Goal: Book appointment/travel/reservation

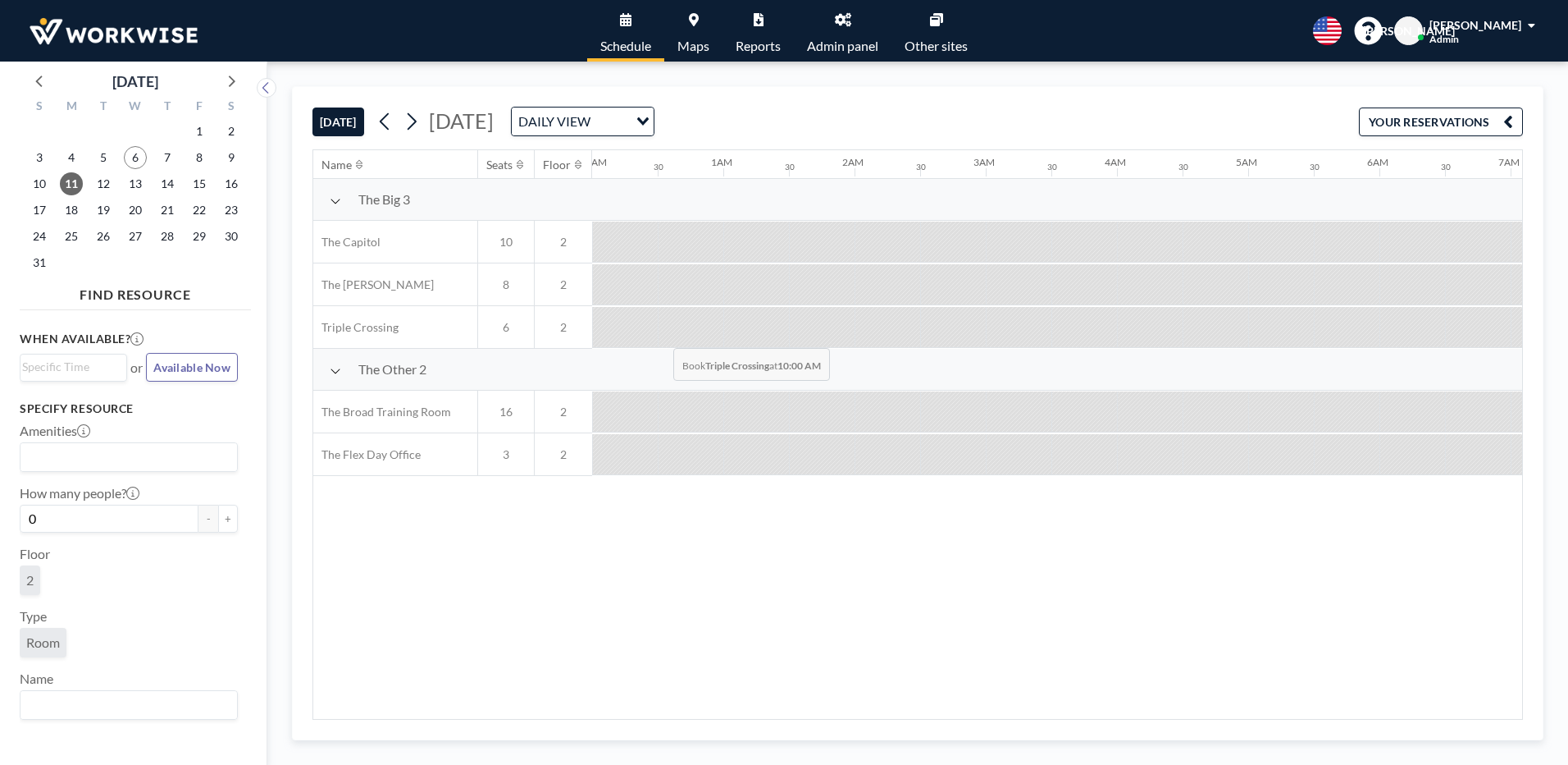
scroll to position [0, 1290]
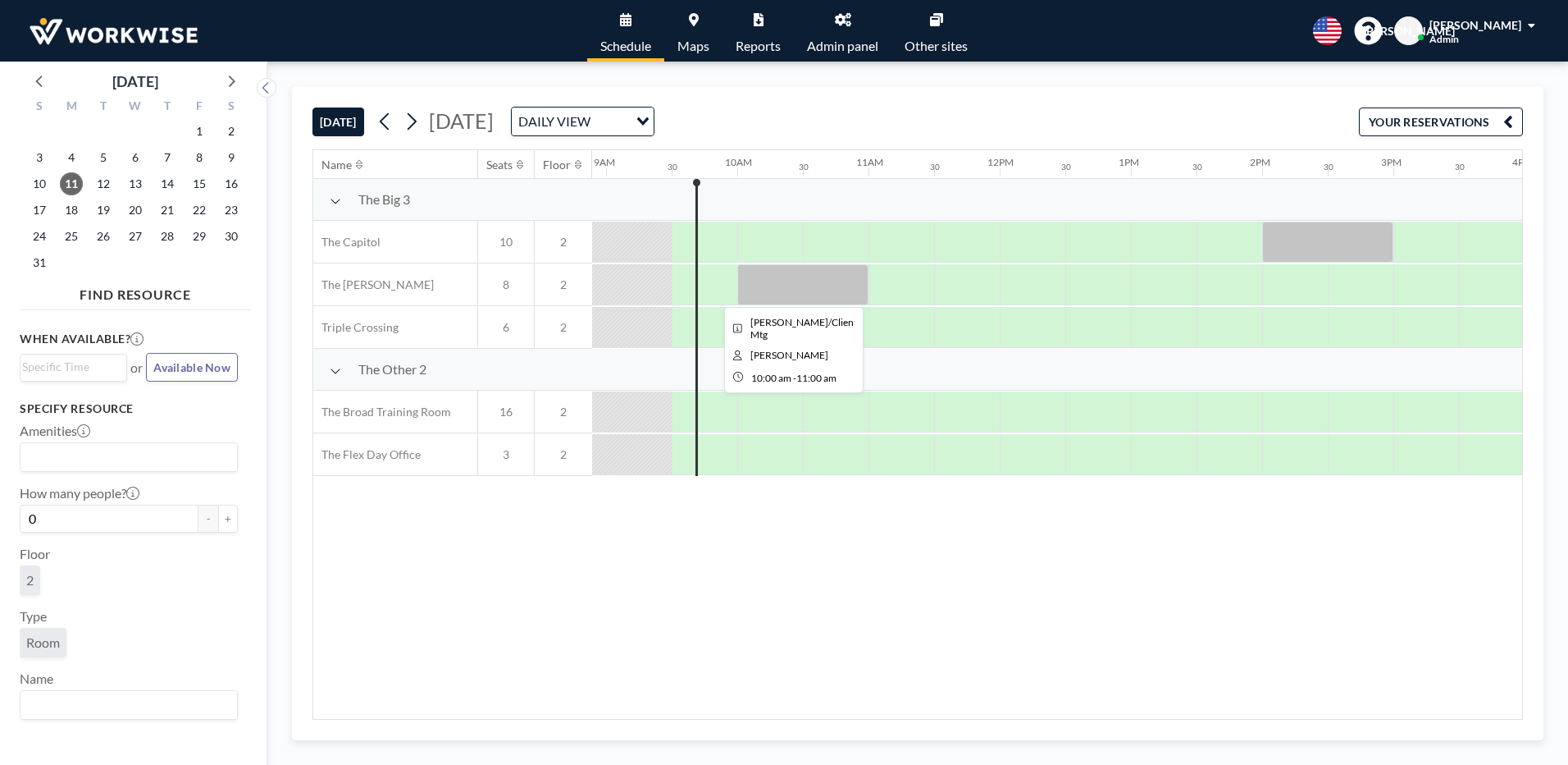
scroll to position [0, 1181]
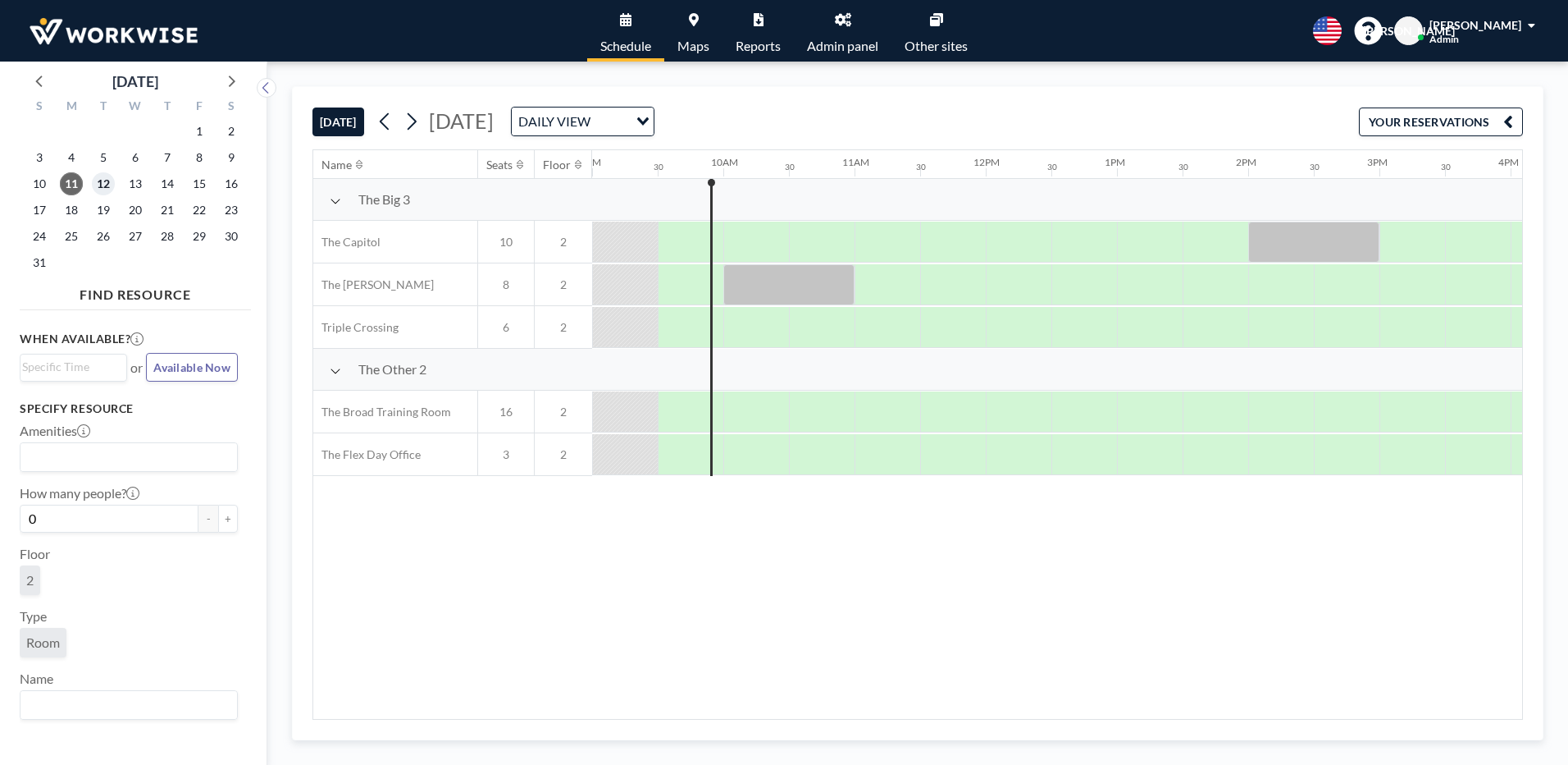
click at [94, 184] on span "12" at bounding box center [104, 184] width 23 height 23
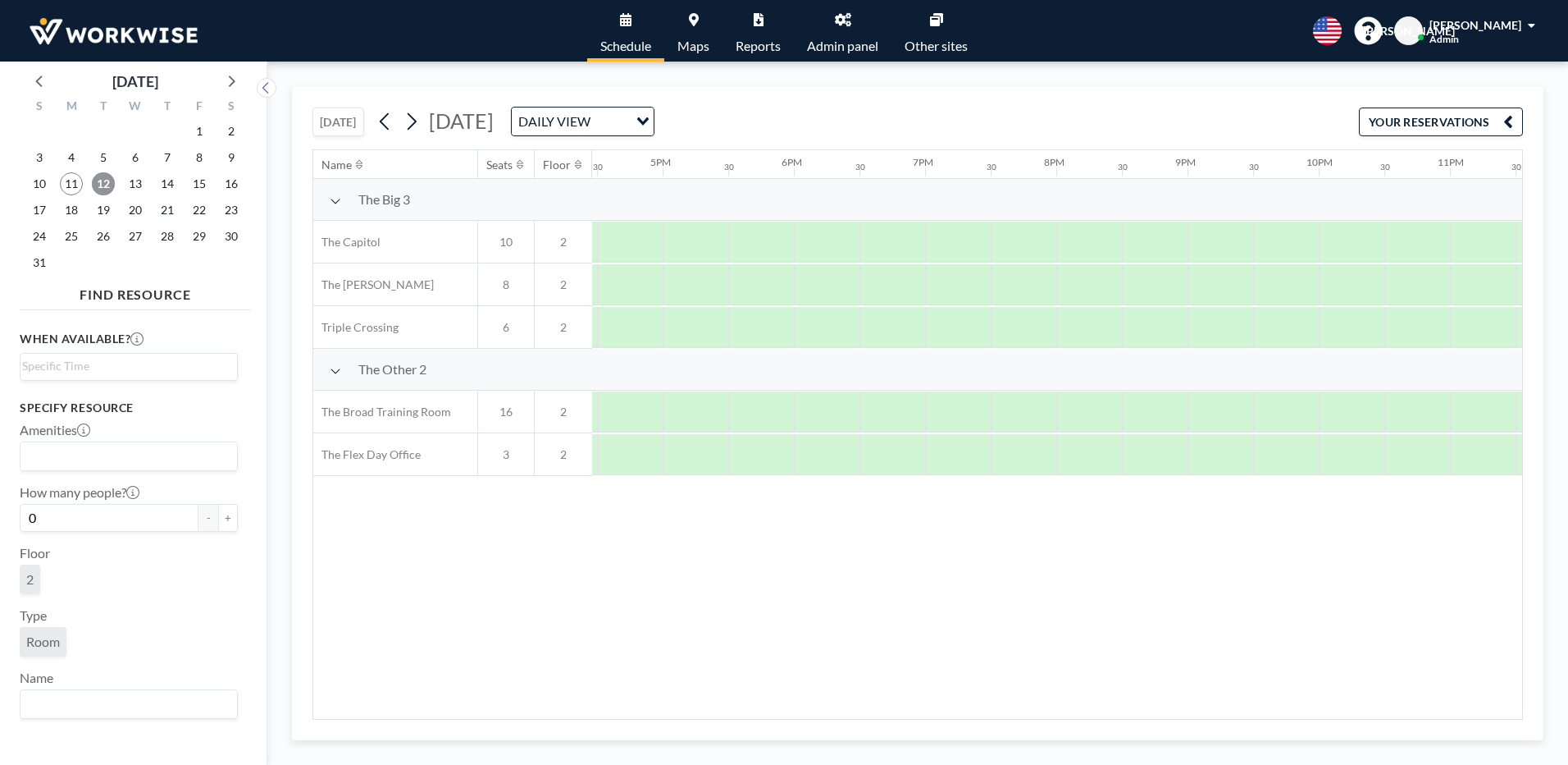
scroll to position [0, 2177]
click at [132, 178] on span "13" at bounding box center [135, 184] width 23 height 23
click at [171, 186] on span "14" at bounding box center [167, 184] width 23 height 23
click at [193, 189] on span "15" at bounding box center [200, 184] width 23 height 23
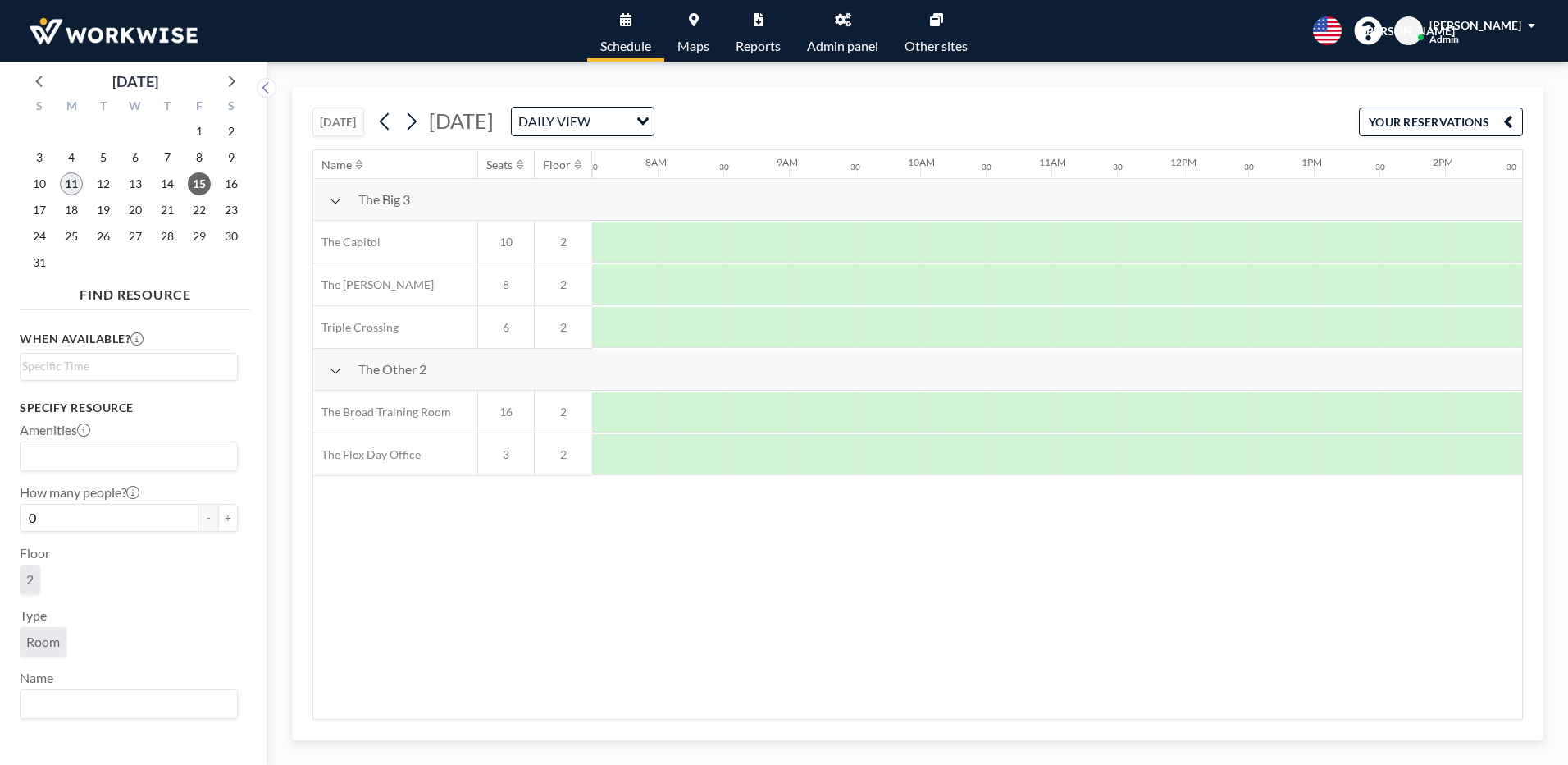
click at [69, 186] on span "11" at bounding box center [71, 184] width 23 height 23
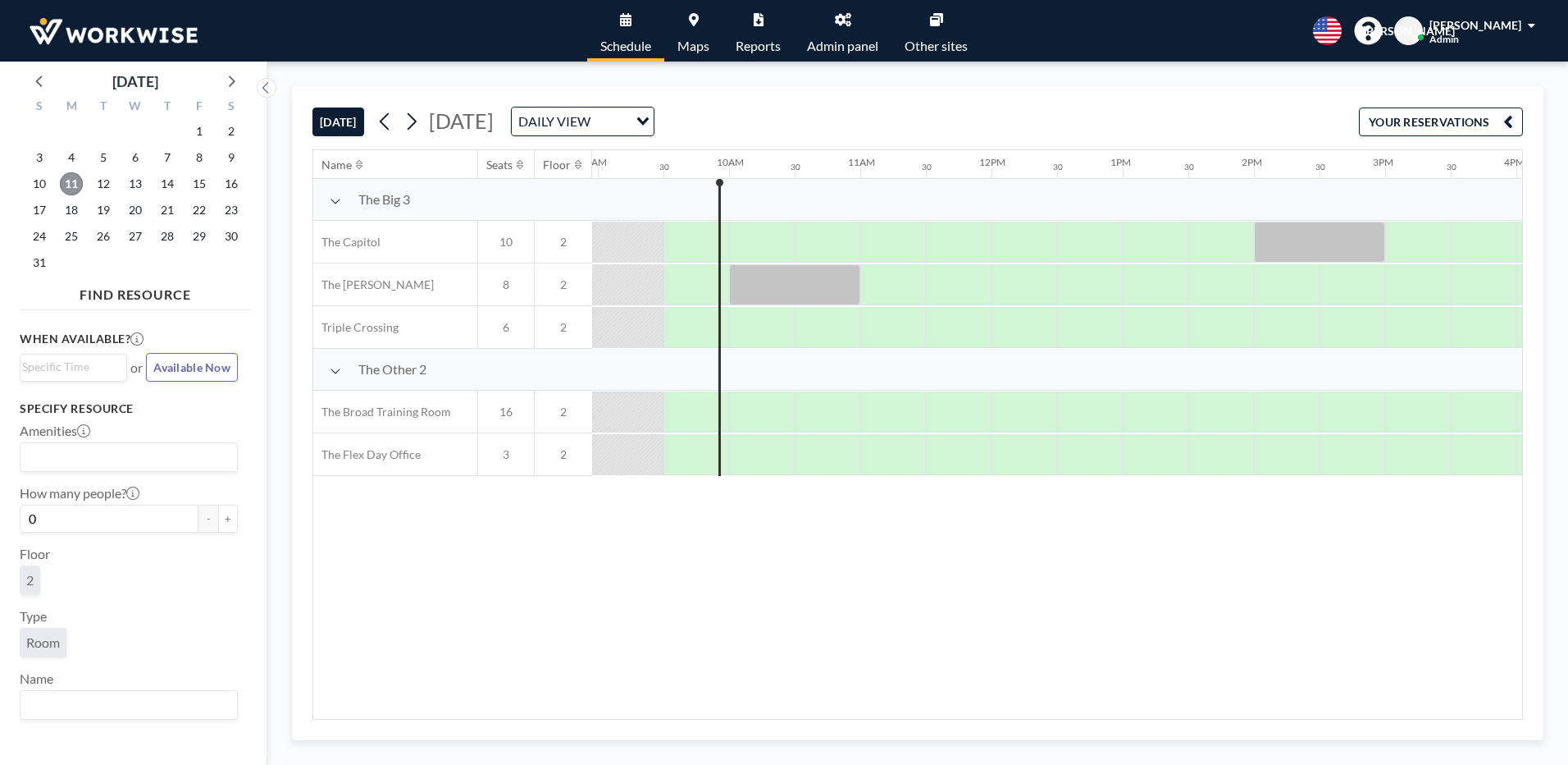
scroll to position [0, 1181]
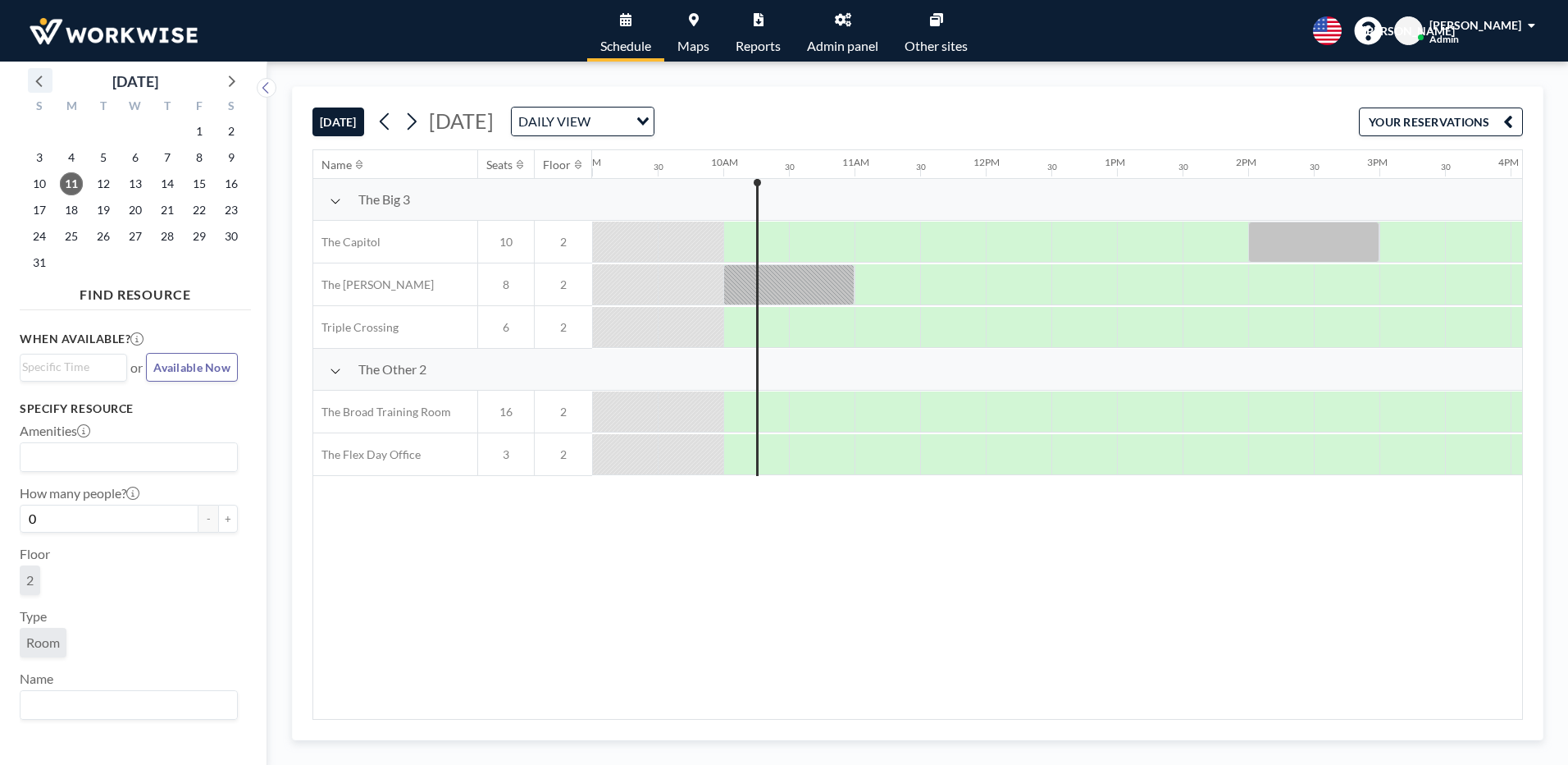
click at [40, 79] on icon at bounding box center [38, 81] width 6 height 11
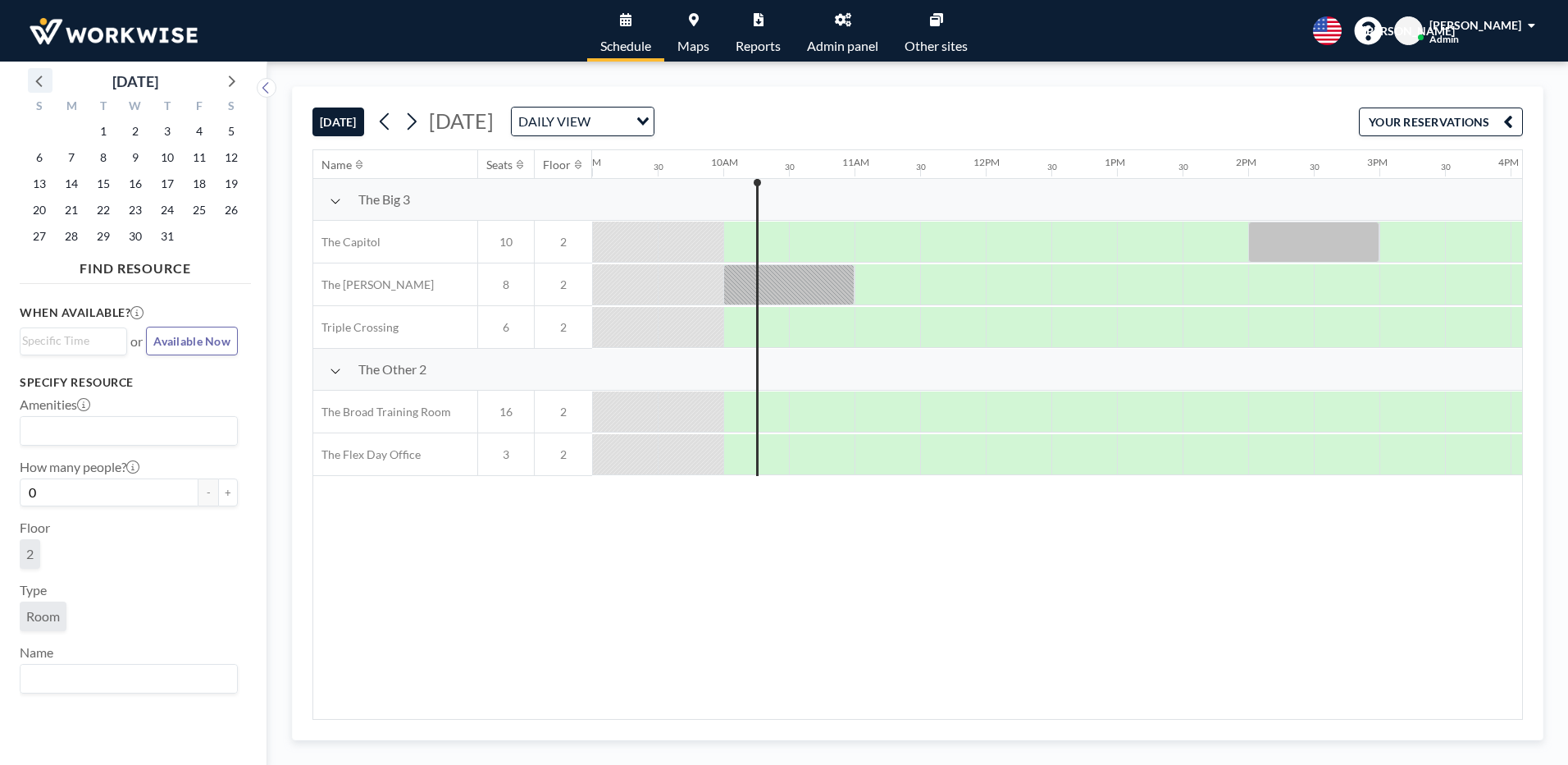
click at [40, 79] on icon at bounding box center [38, 81] width 6 height 11
